Goal: Navigation & Orientation: Find specific page/section

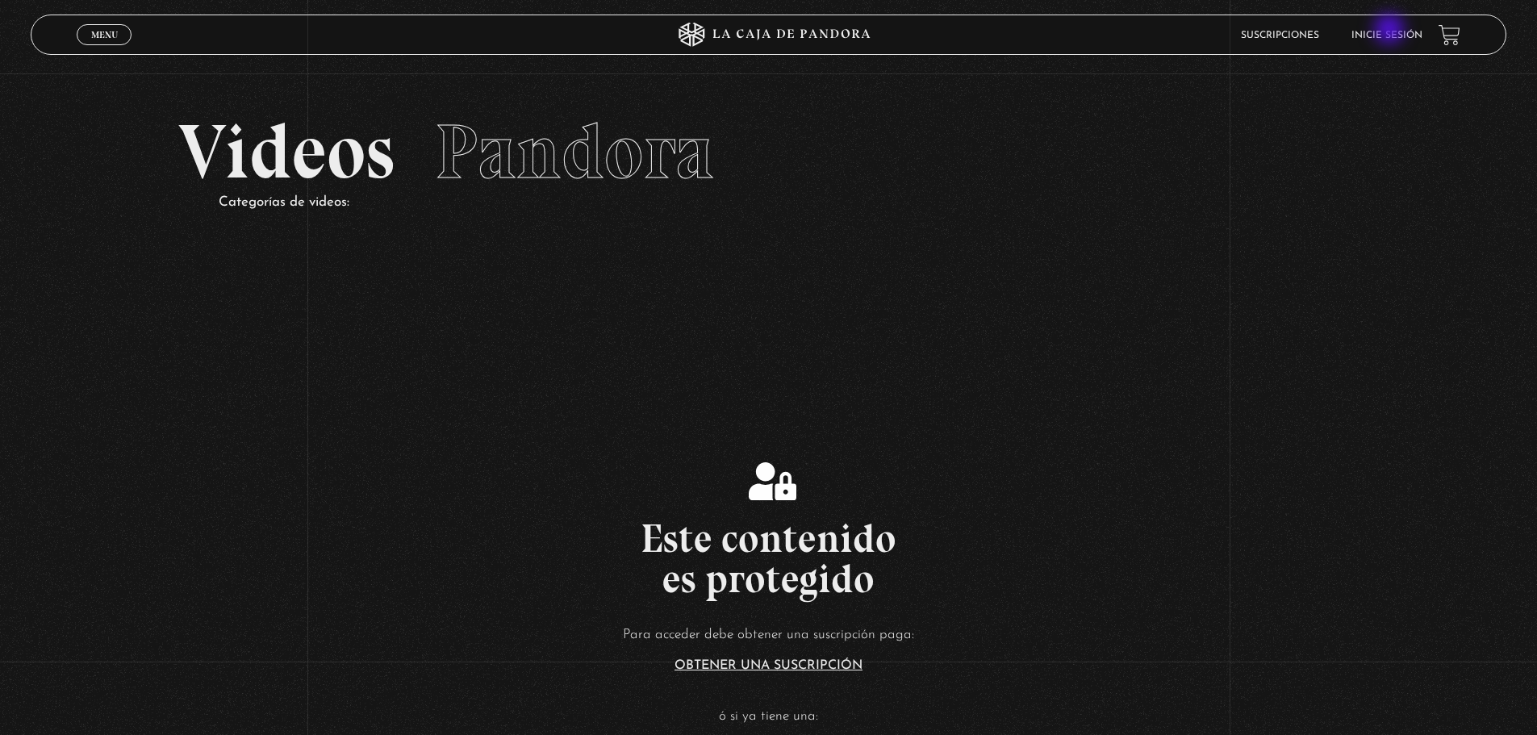
click at [1391, 34] on link "Inicie sesión" at bounding box center [1387, 36] width 71 height 10
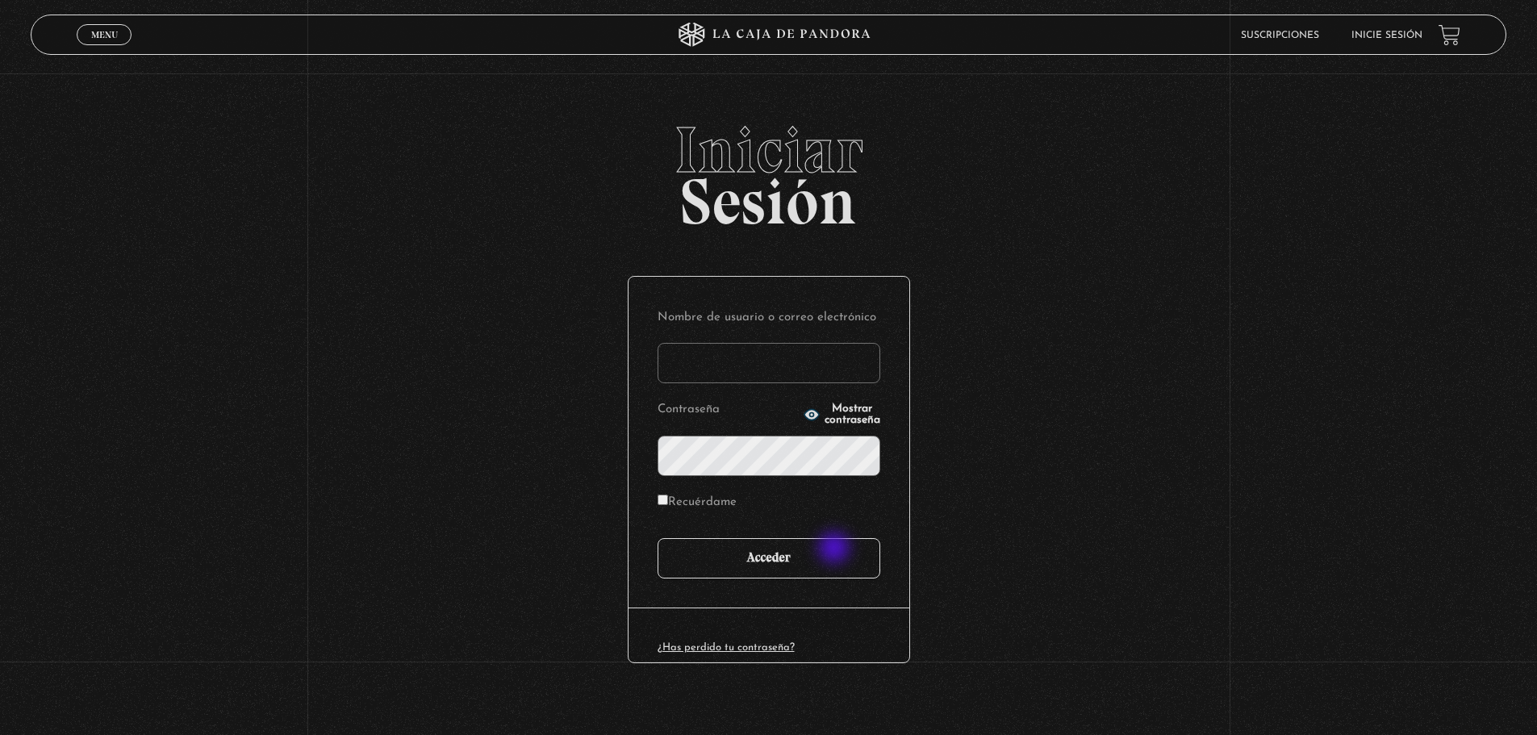
type input "LIOPNI"
click at [836, 550] on input "Acceder" at bounding box center [769, 558] width 223 height 40
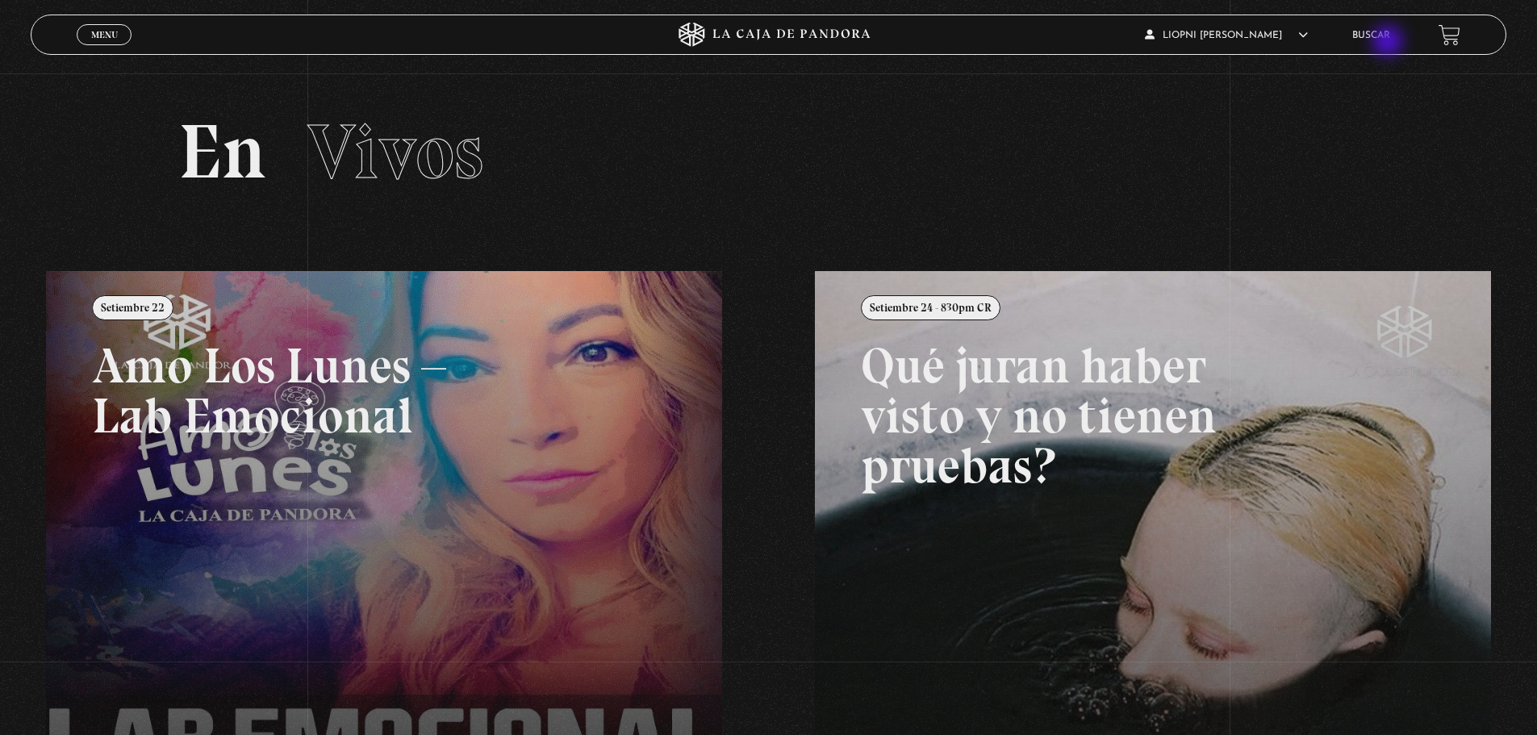
click at [1390, 43] on li "Buscar" at bounding box center [1371, 35] width 38 height 25
click at [1389, 38] on link "Buscar" at bounding box center [1371, 36] width 38 height 10
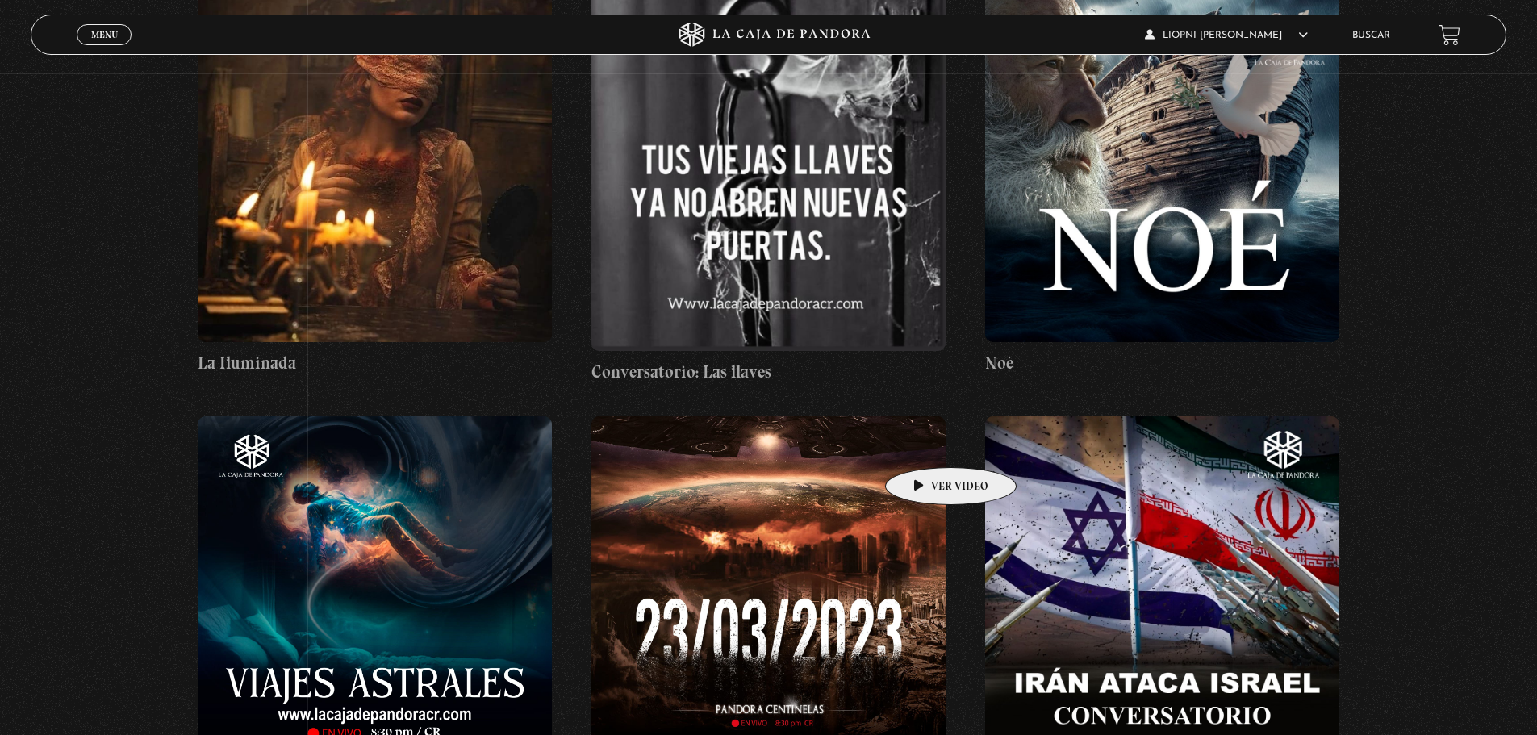
scroll to position [13638, 0]
